Goal: Information Seeking & Learning: Find specific fact

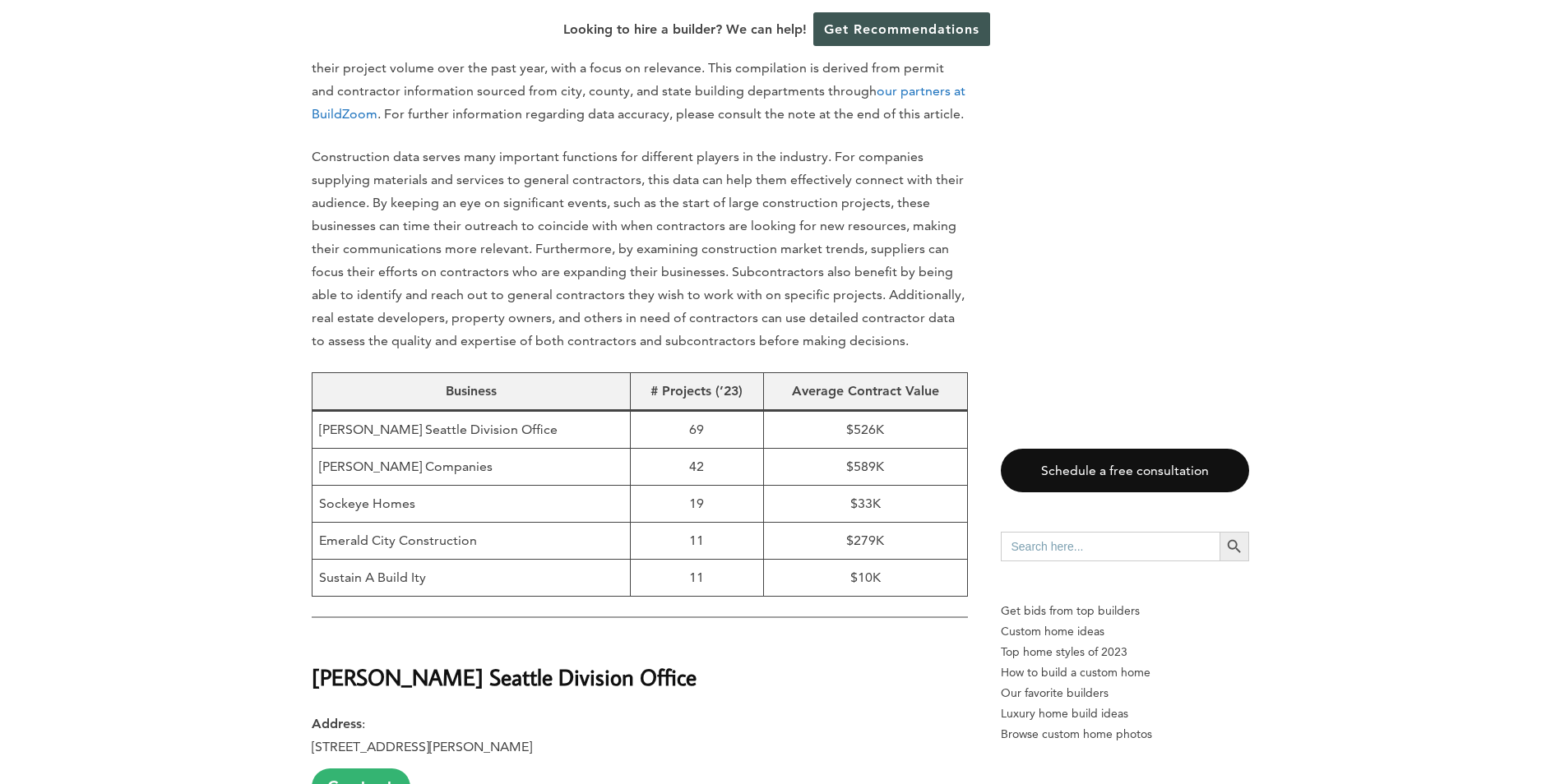
scroll to position [904, 0]
drag, startPoint x: 500, startPoint y: 432, endPoint x: 337, endPoint y: 430, distance: 163.0
click at [337, 448] on td "[PERSON_NAME] Companies" at bounding box center [470, 467] width 318 height 37
copy td "[PERSON_NAME] Companies"
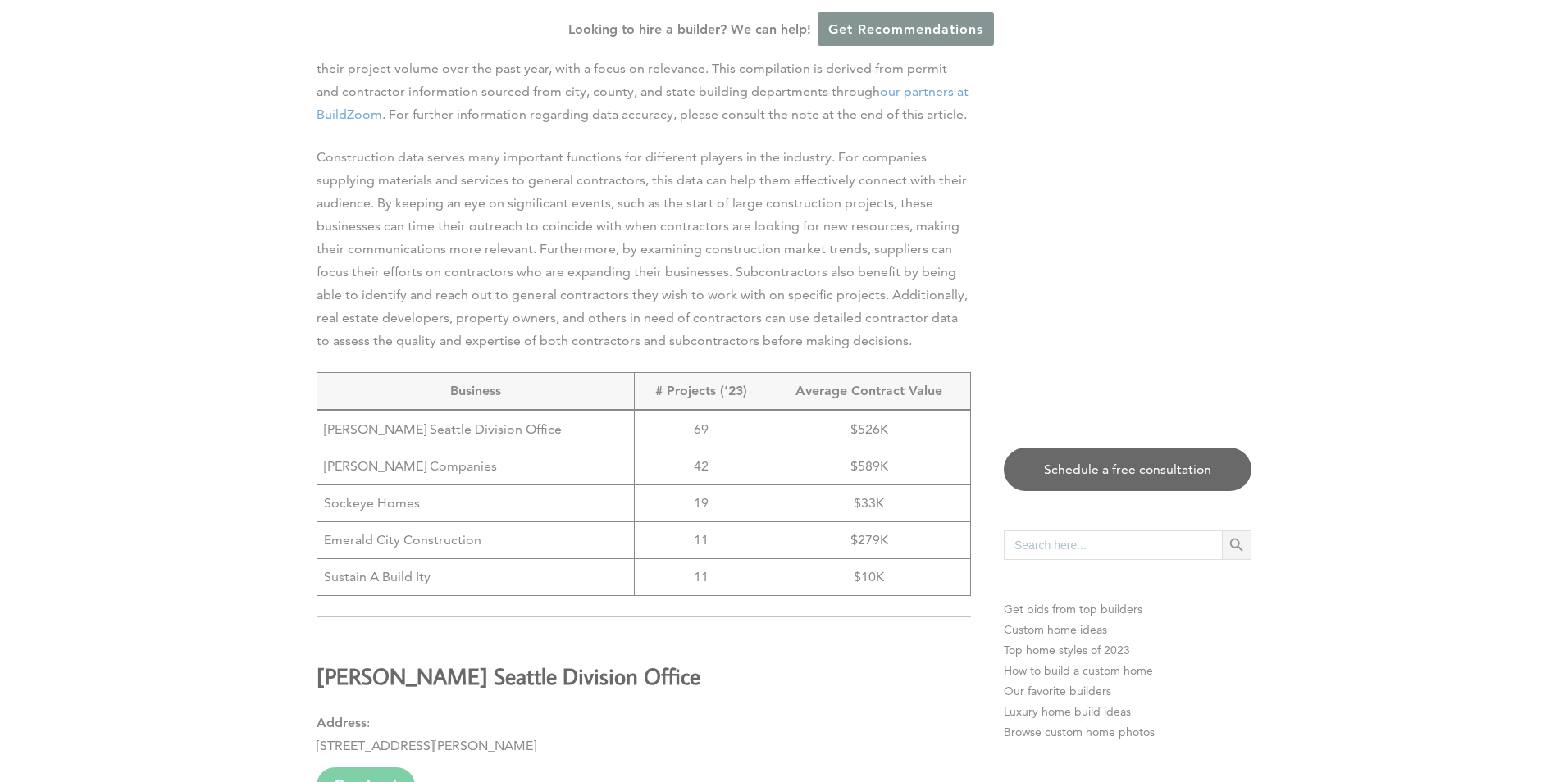
click at [481, 415] on div "Find out how much your project will cost for FREE We will get you competitive b…" at bounding box center [784, 391] width 1568 height 782
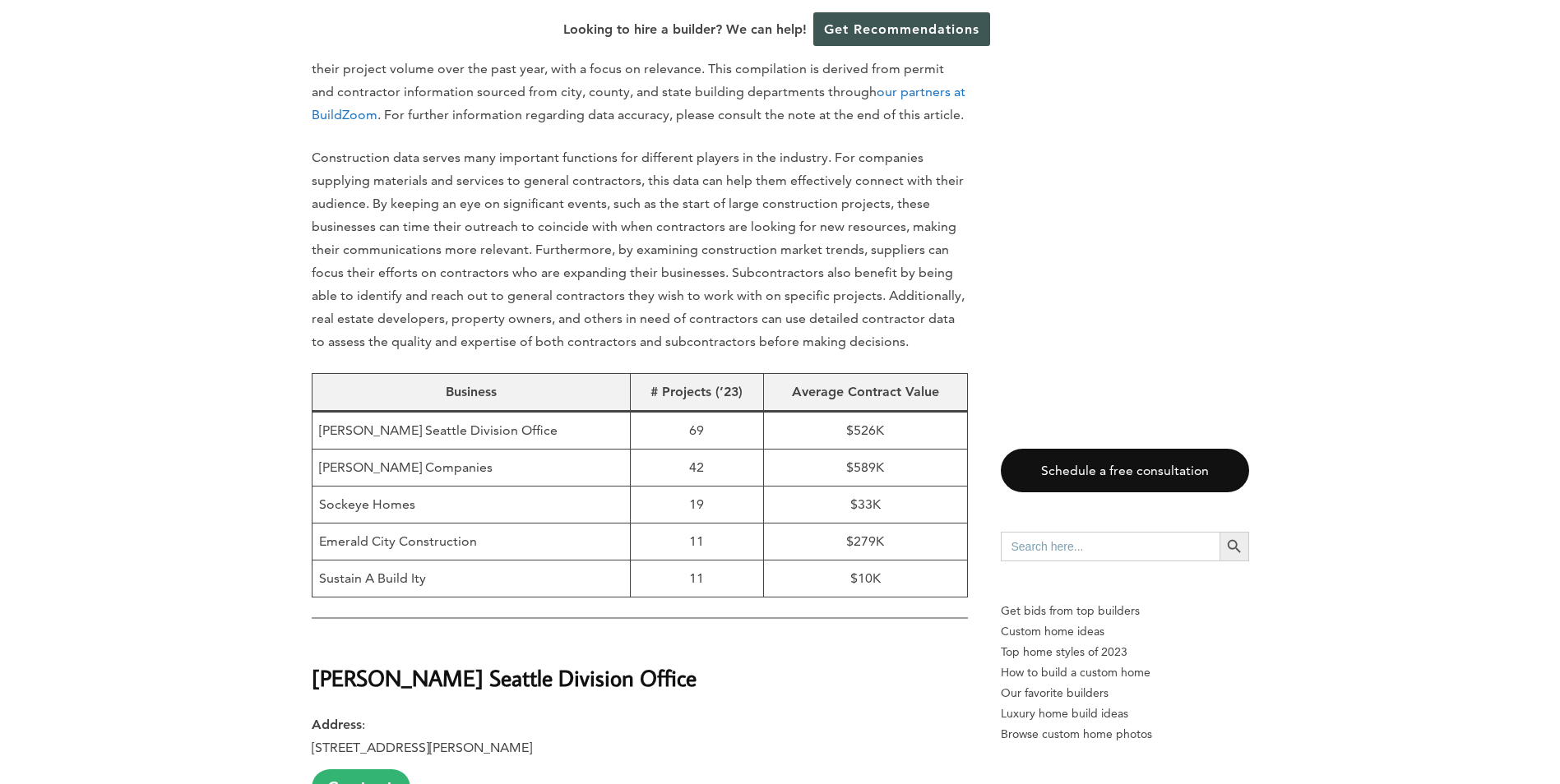
drag, startPoint x: 489, startPoint y: 429, endPoint x: 320, endPoint y: 438, distance: 169.2
click at [320, 448] on td "[PERSON_NAME] Companies" at bounding box center [470, 467] width 318 height 37
copy td "[PERSON_NAME] Companies"
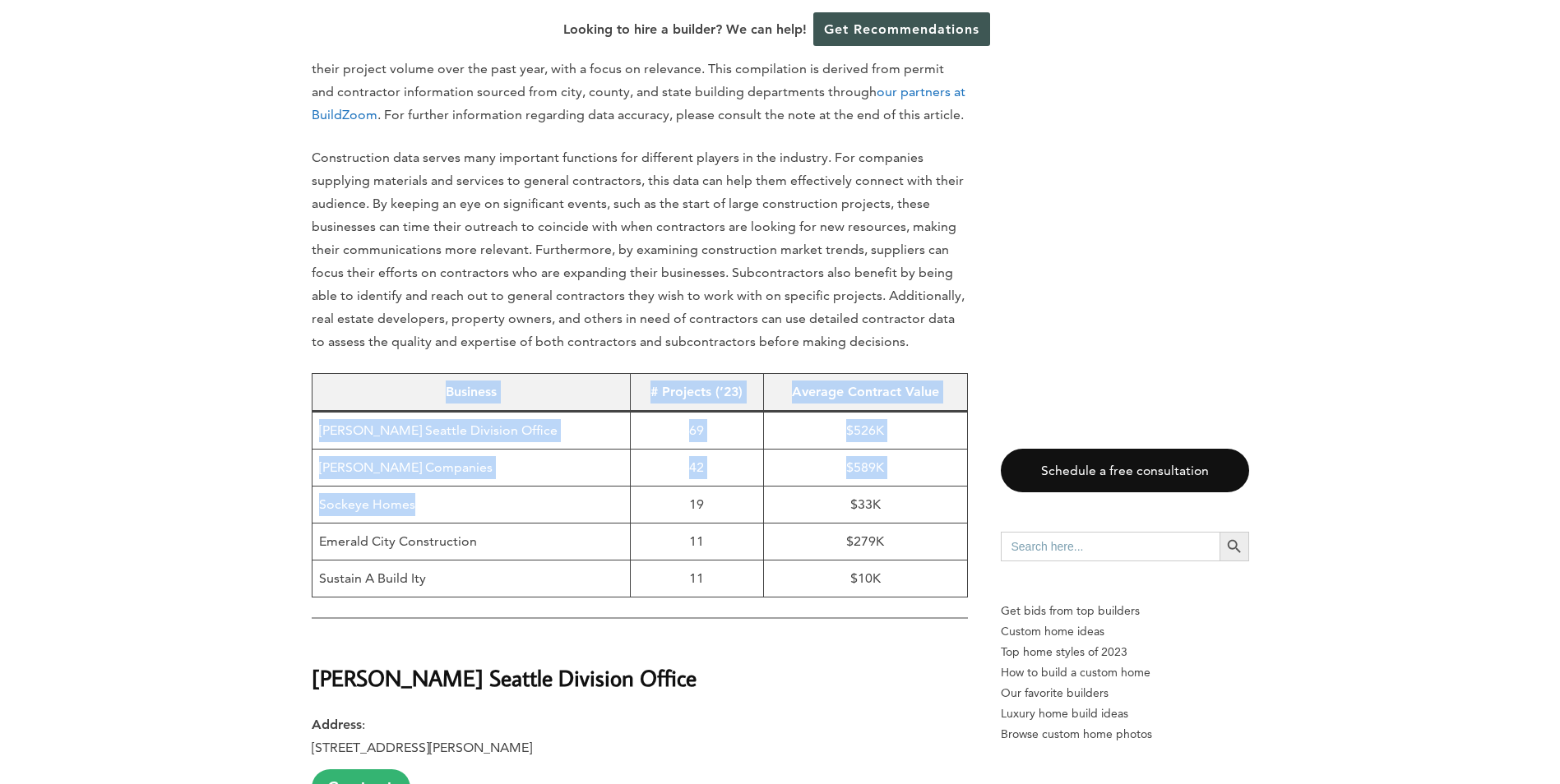
drag, startPoint x: 423, startPoint y: 468, endPoint x: 269, endPoint y: 448, distance: 155.3
